Goal: Navigation & Orientation: Find specific page/section

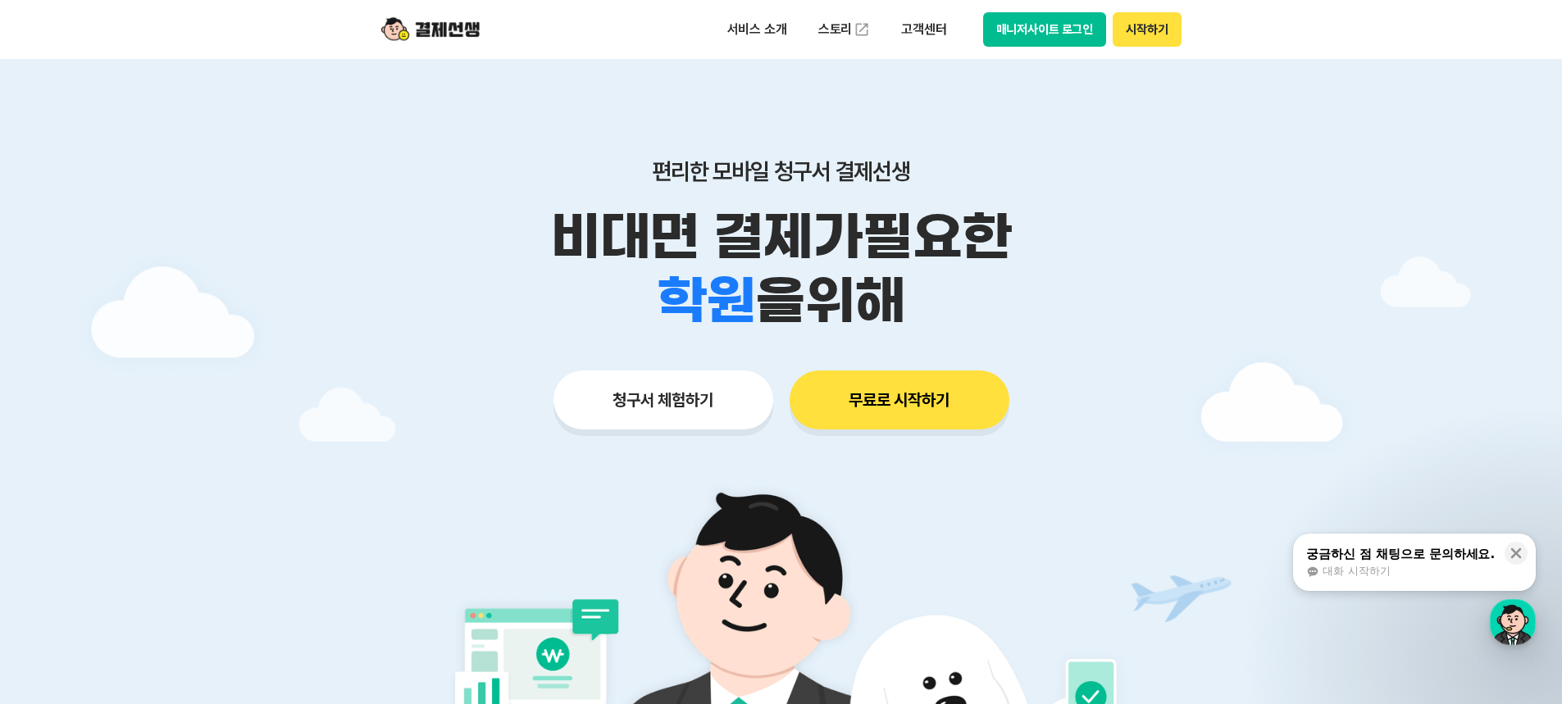
click at [1010, 21] on button "매니저사이트 로그인" at bounding box center [1045, 29] width 124 height 34
click at [1039, 37] on button "매니저사이트 로그인" at bounding box center [1045, 29] width 124 height 34
click at [1028, 43] on button "매니저사이트 로그인" at bounding box center [1045, 29] width 124 height 34
